Goal: Transaction & Acquisition: Purchase product/service

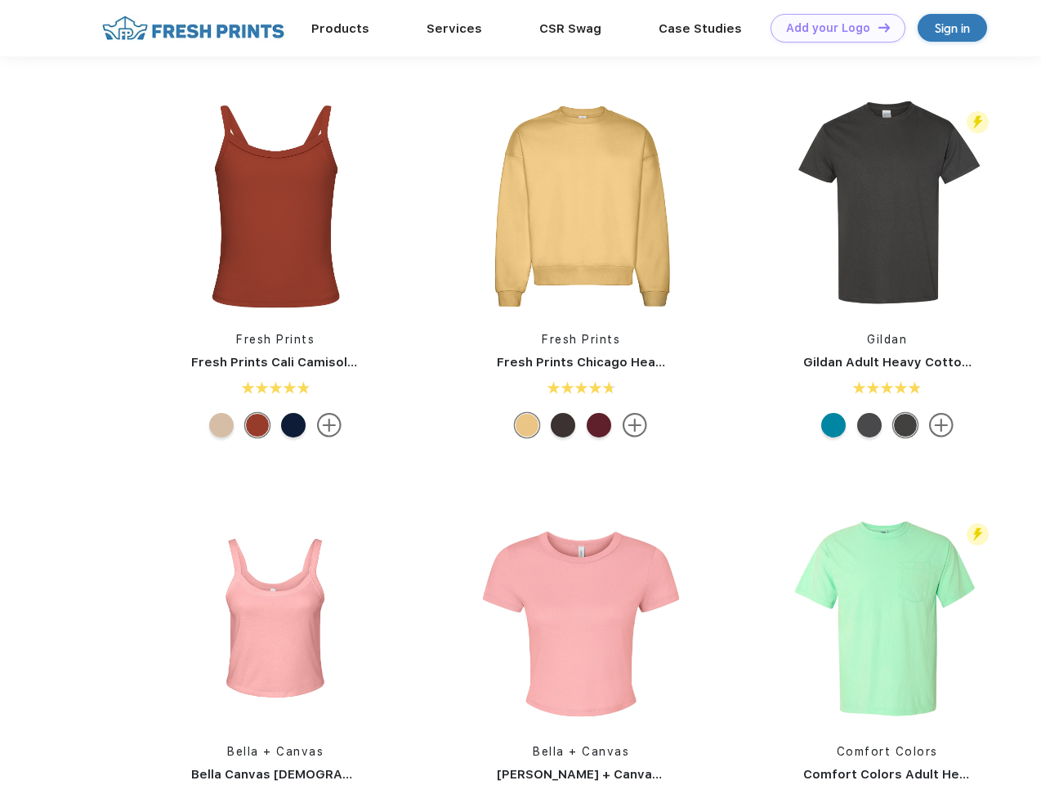
click at [832, 28] on link "Add your Logo Design Tool" at bounding box center [838, 28] width 135 height 29
click at [0, 0] on div "Design Tool" at bounding box center [0, 0] width 0 height 0
click at [877, 27] on link "Add your Logo Design Tool" at bounding box center [838, 28] width 135 height 29
click at [275, 206] on img at bounding box center [275, 205] width 217 height 217
click at [221, 425] on div at bounding box center [221, 425] width 25 height 25
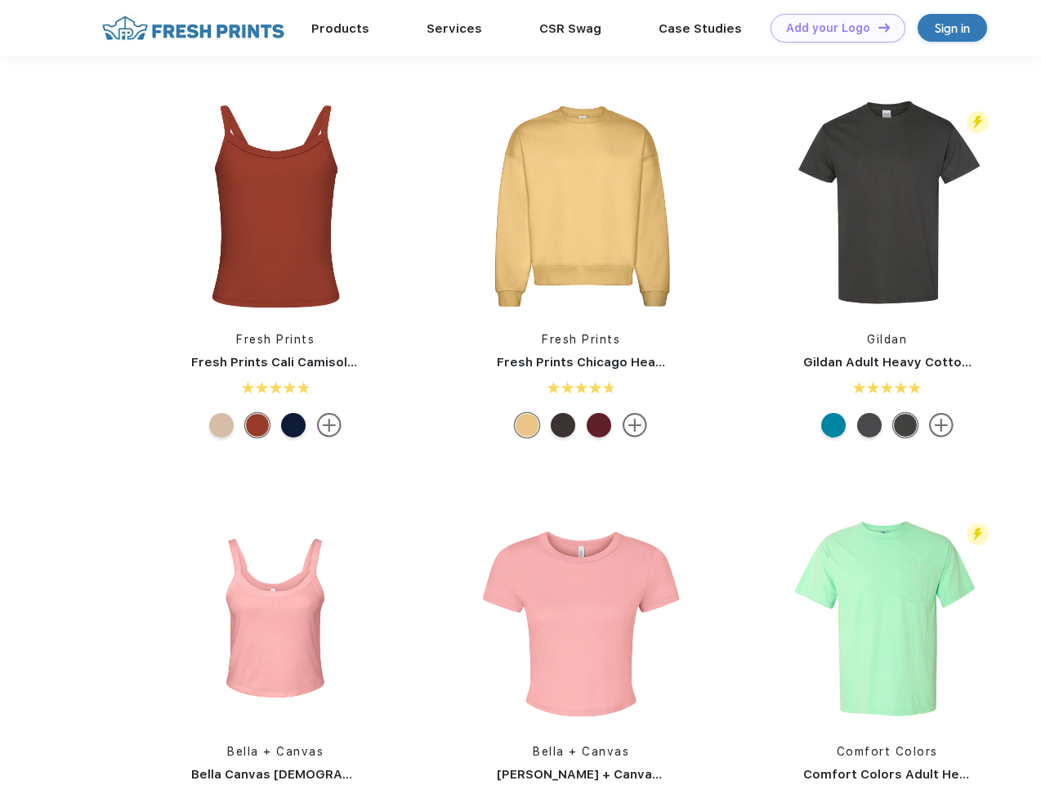
click at [257, 425] on div at bounding box center [257, 425] width 25 height 25
click at [293, 425] on div at bounding box center [293, 425] width 25 height 25
click at [581, 206] on img at bounding box center [580, 205] width 217 height 217
click at [527, 425] on div at bounding box center [527, 425] width 25 height 25
click at [563, 425] on div at bounding box center [563, 425] width 25 height 25
